Goal: Task Accomplishment & Management: Manage account settings

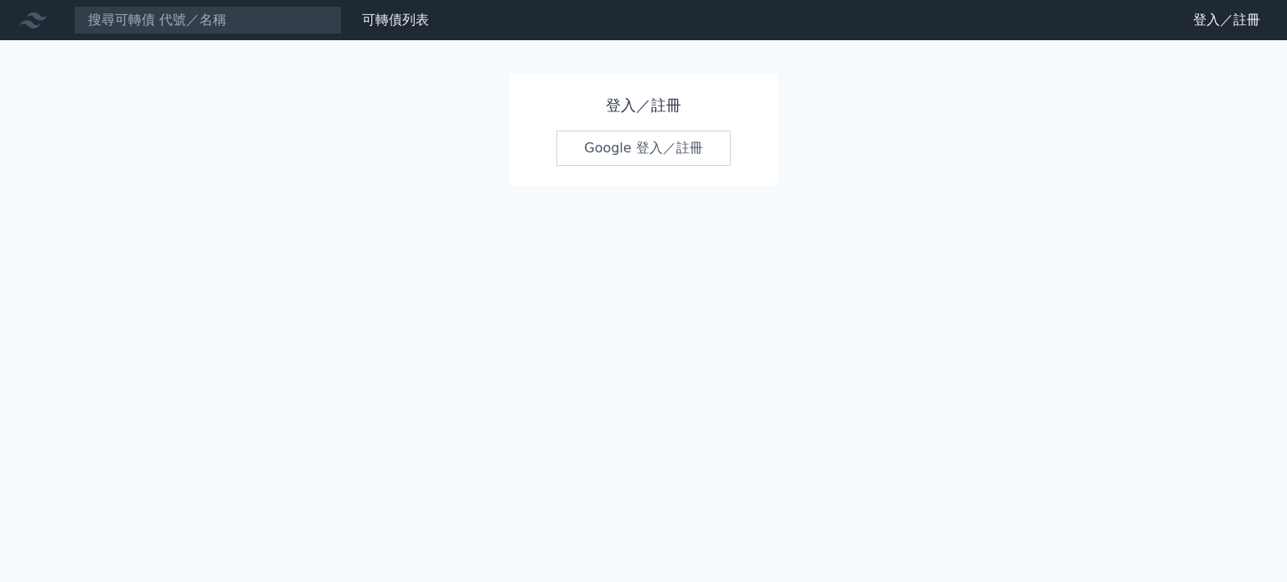
click at [640, 154] on link "Google 登入／註冊" at bounding box center [643, 148] width 174 height 35
